Goal: Information Seeking & Learning: Learn about a topic

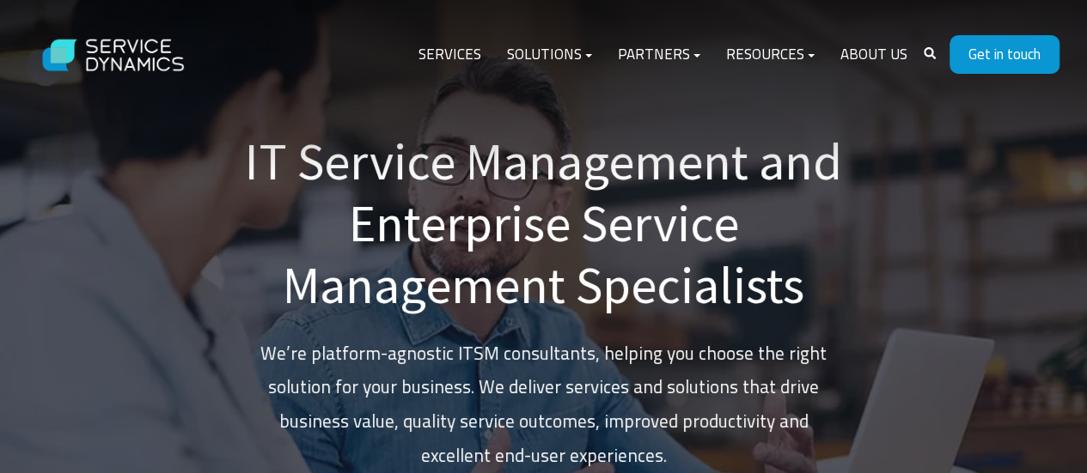
click at [875, 47] on link "About Us" at bounding box center [873, 54] width 93 height 41
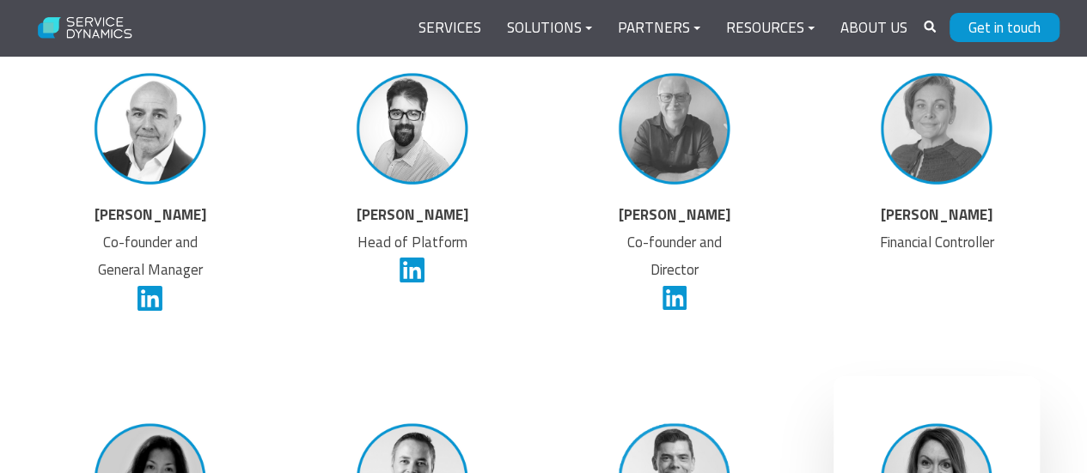
scroll to position [3321, 0]
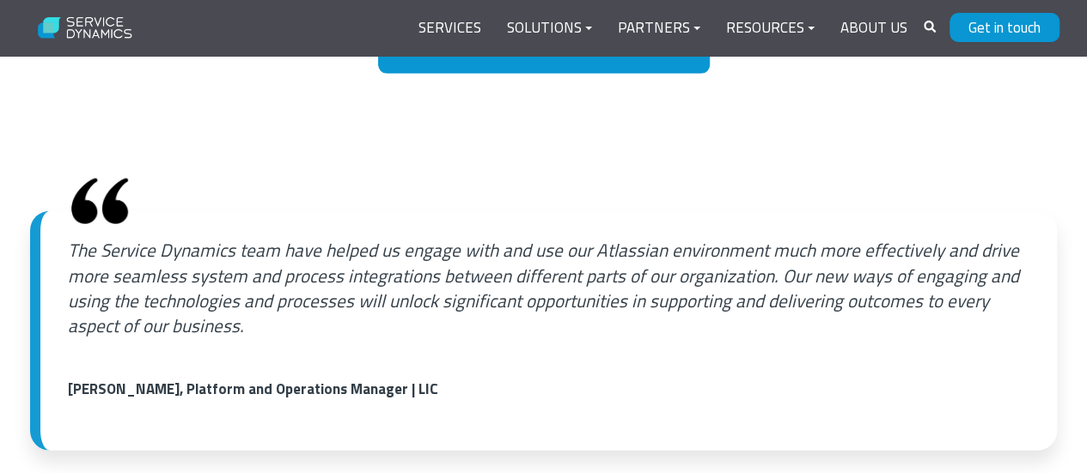
scroll to position [1976, 0]
